Goal: Navigation & Orientation: Find specific page/section

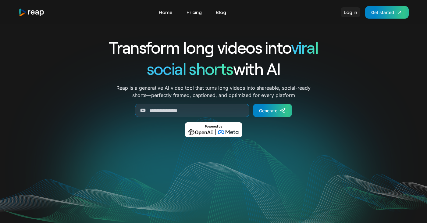
click at [351, 15] on link "Log in" at bounding box center [351, 12] width 20 height 10
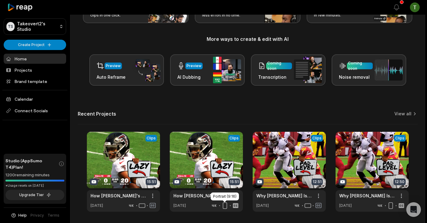
scroll to position [62, 0]
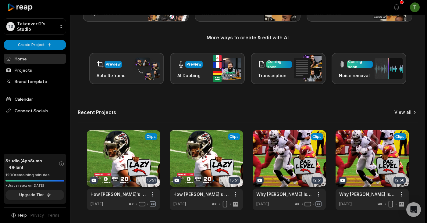
click at [406, 114] on link "View all" at bounding box center [402, 112] width 17 height 6
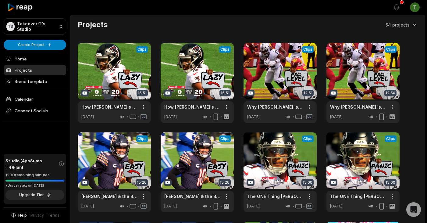
scroll to position [132, 0]
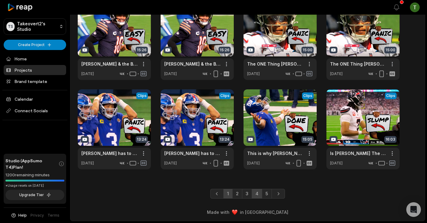
click at [258, 193] on link "4" at bounding box center [257, 194] width 10 height 10
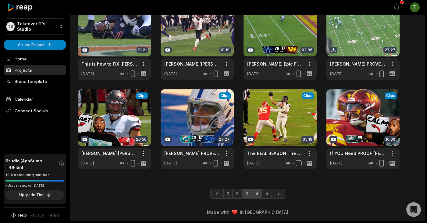
click at [247, 195] on link "3" at bounding box center [247, 194] width 10 height 10
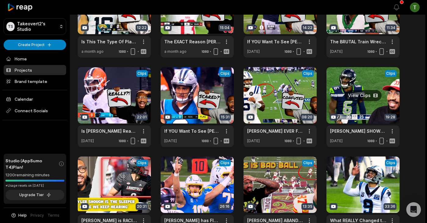
scroll to position [12, 0]
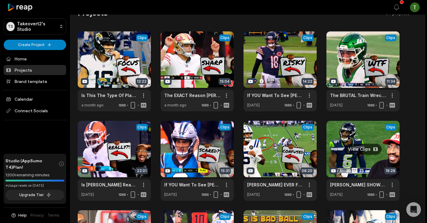
click at [354, 136] on link at bounding box center [362, 161] width 73 height 80
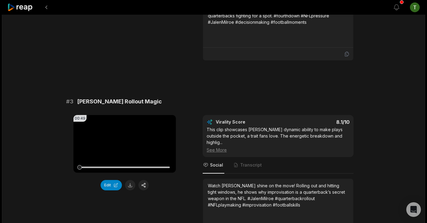
scroll to position [407, 0]
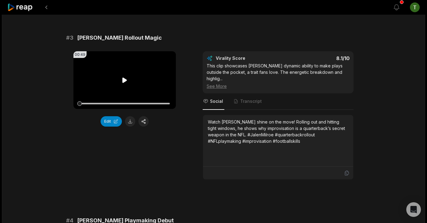
click at [122, 84] on video "Your browser does not support mp4 format." at bounding box center [124, 80] width 102 height 58
click at [105, 81] on video "Your browser does not support mp4 format." at bounding box center [124, 80] width 102 height 58
